Goal: Find contact information: Find contact information

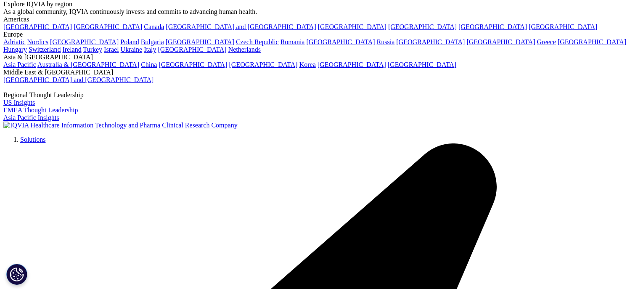
scroll to position [1900, 0]
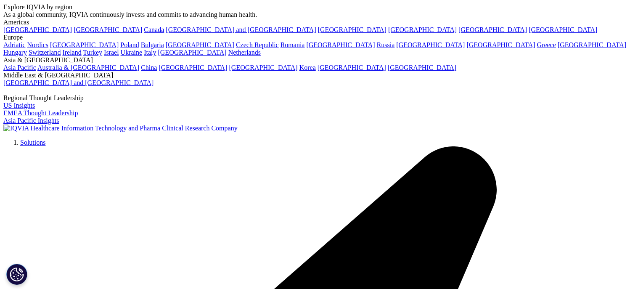
drag, startPoint x: 194, startPoint y: 156, endPoint x: 94, endPoint y: 156, distance: 99.6
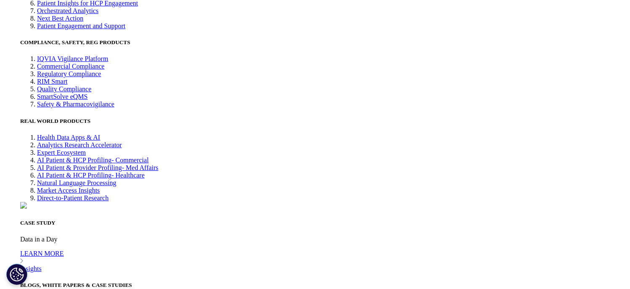
copy li "Omega, Embassy TechSquare"
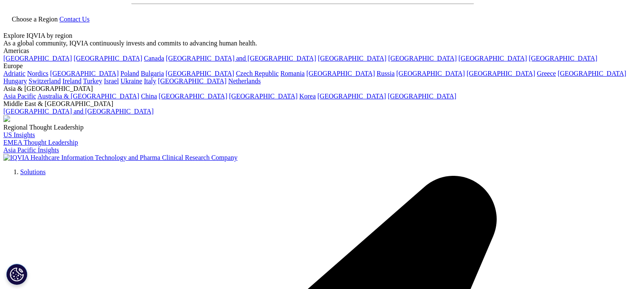
scroll to position [0, 0]
